Goal: Check status

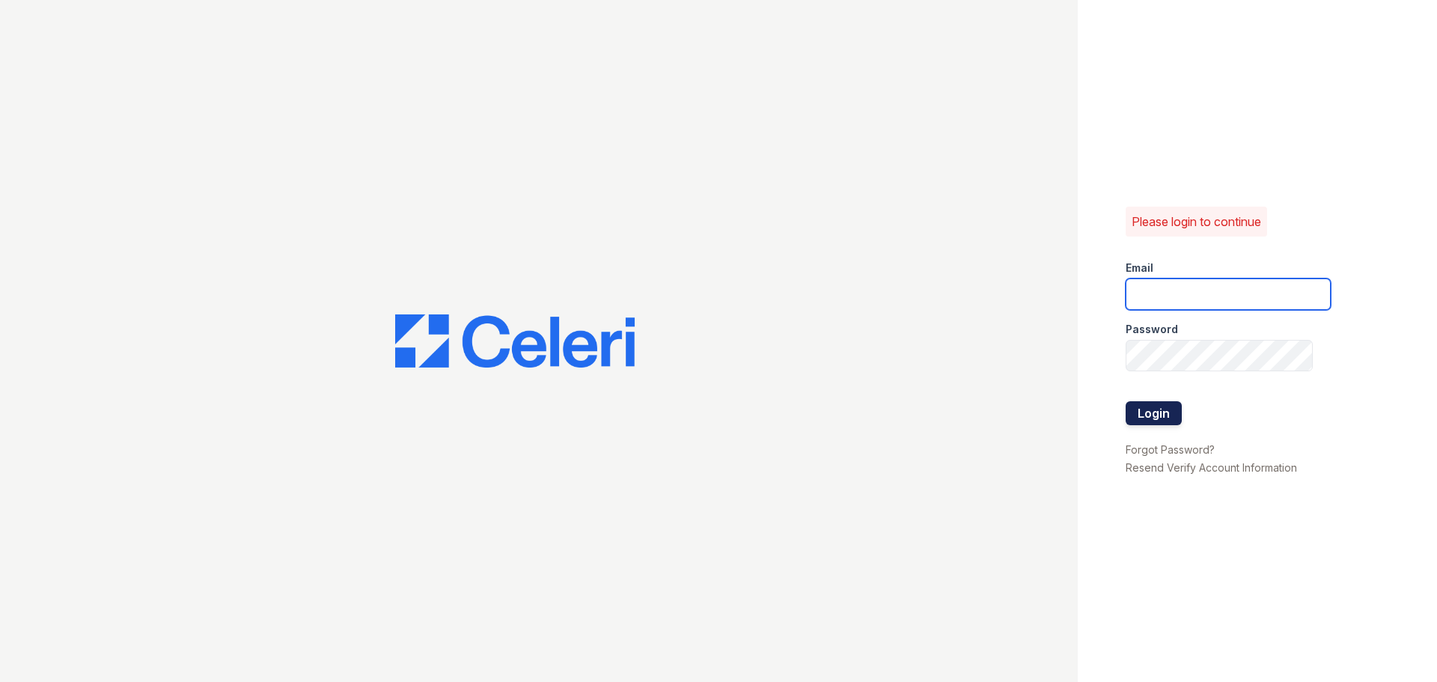
type input "treepoint3@cafmanagement.com"
click at [1143, 408] on button "Login" at bounding box center [1154, 413] width 56 height 24
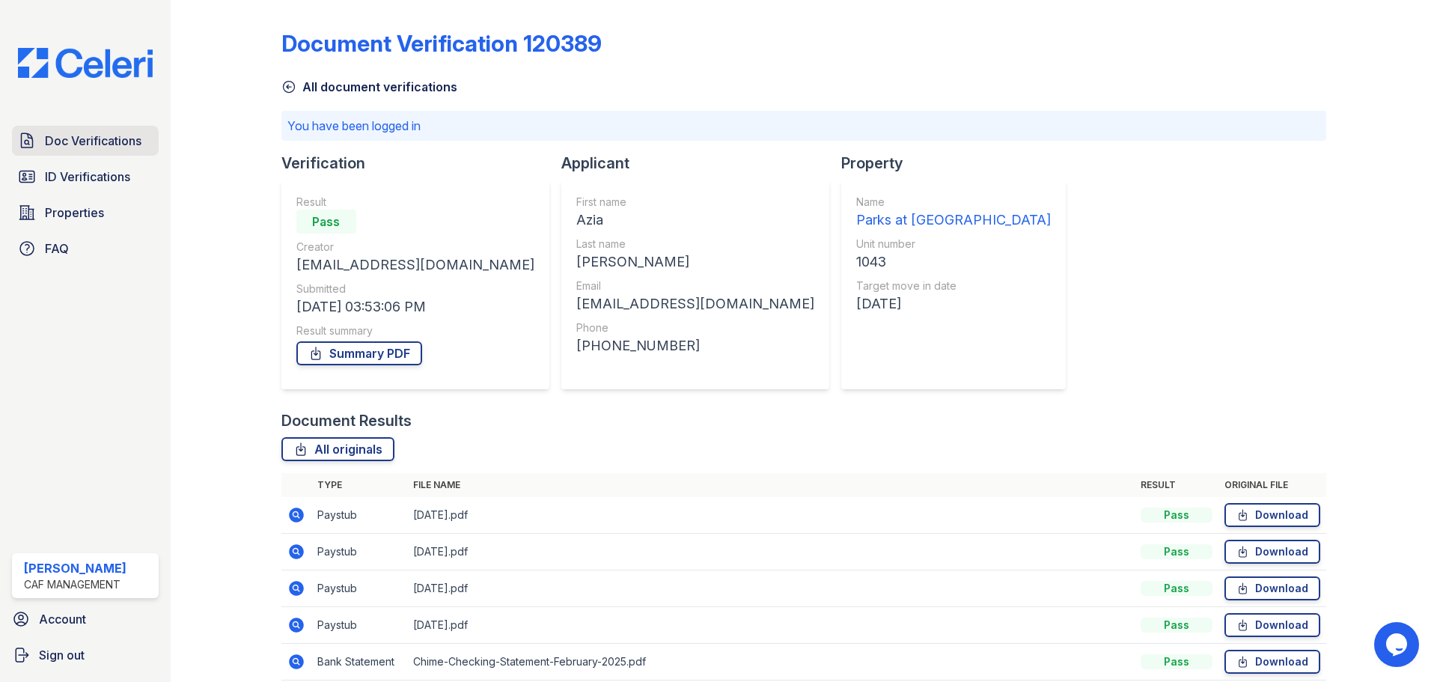
click at [65, 137] on span "Doc Verifications" at bounding box center [93, 141] width 97 height 18
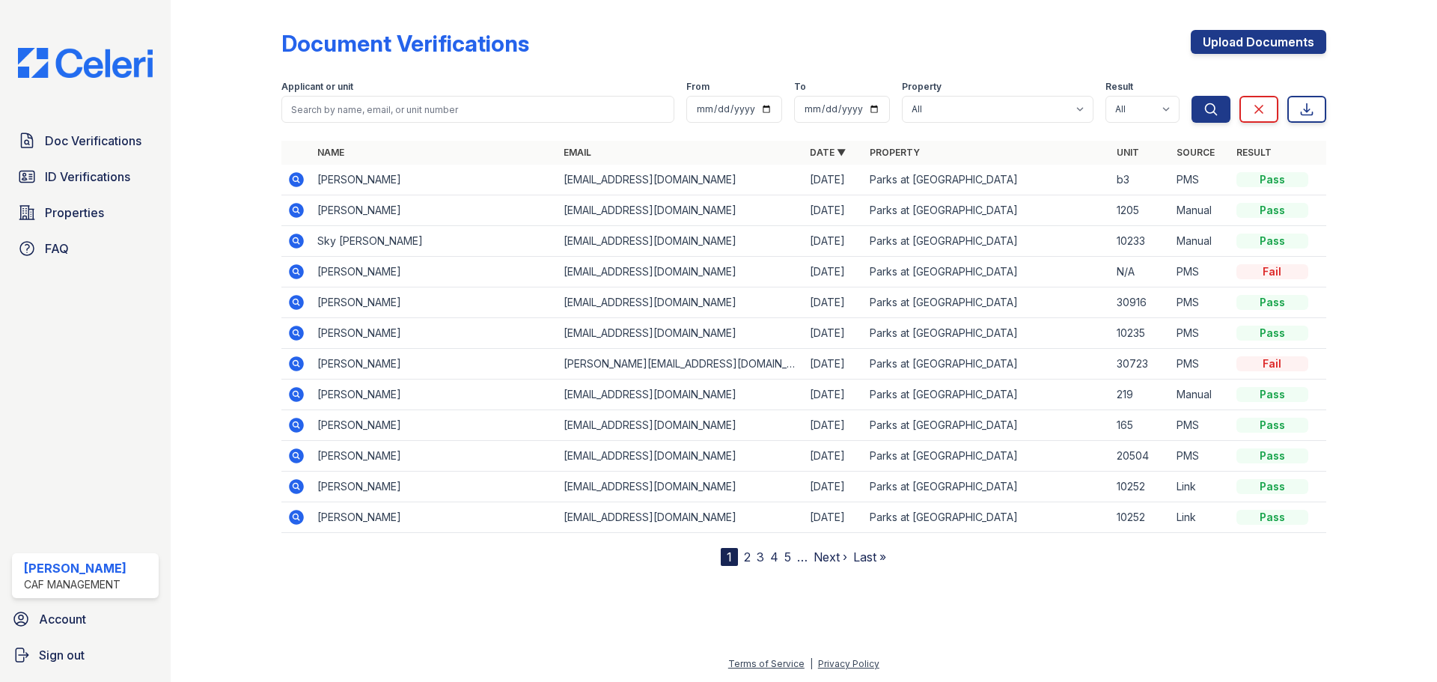
click at [296, 305] on icon at bounding box center [296, 302] width 15 height 15
